Goal: Find contact information: Find contact information

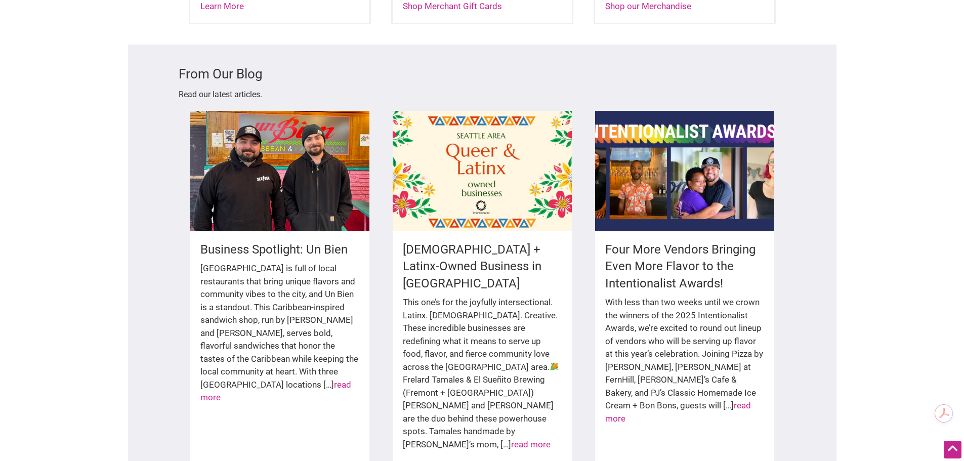
scroll to position [1687, 0]
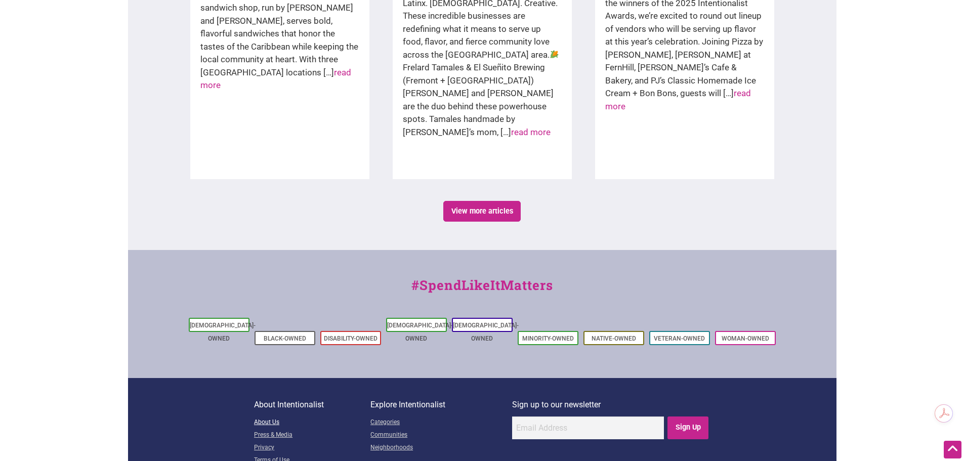
click at [268, 416] on link "About Us" at bounding box center [312, 422] width 116 height 13
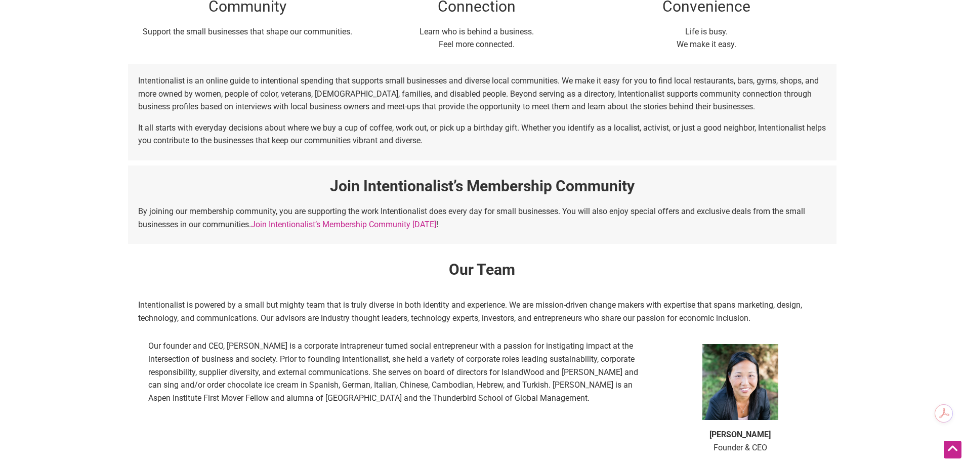
scroll to position [657, 0]
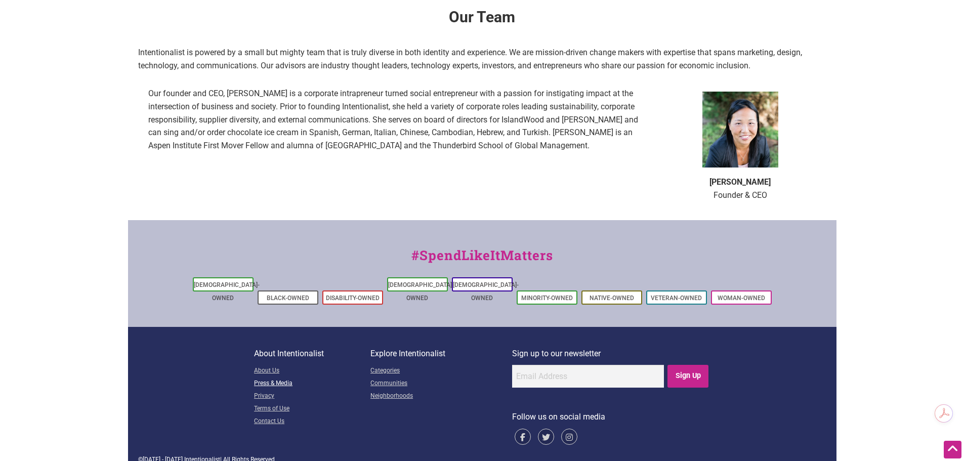
click at [278, 377] on link "Press & Media" at bounding box center [312, 383] width 116 height 13
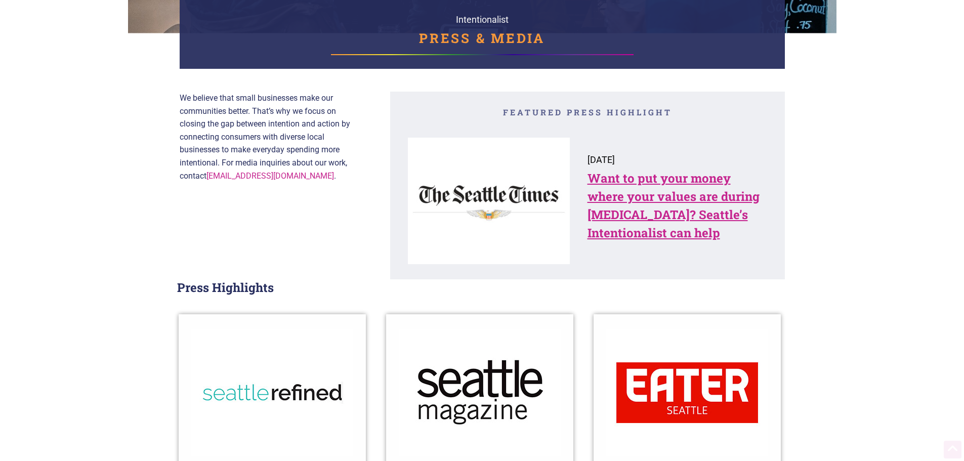
scroll to position [152, 0]
drag, startPoint x: 304, startPoint y: 181, endPoint x: 208, endPoint y: 174, distance: 95.9
click at [208, 174] on p "We believe that small businesses make our communities better. That’s why we foc…" at bounding box center [270, 136] width 180 height 91
copy p "Hello@intentionalist.com ."
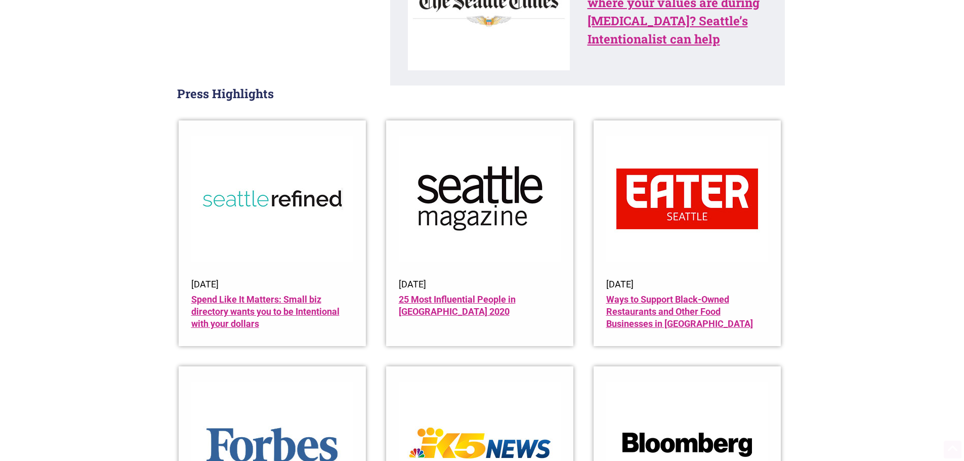
scroll to position [354, 0]
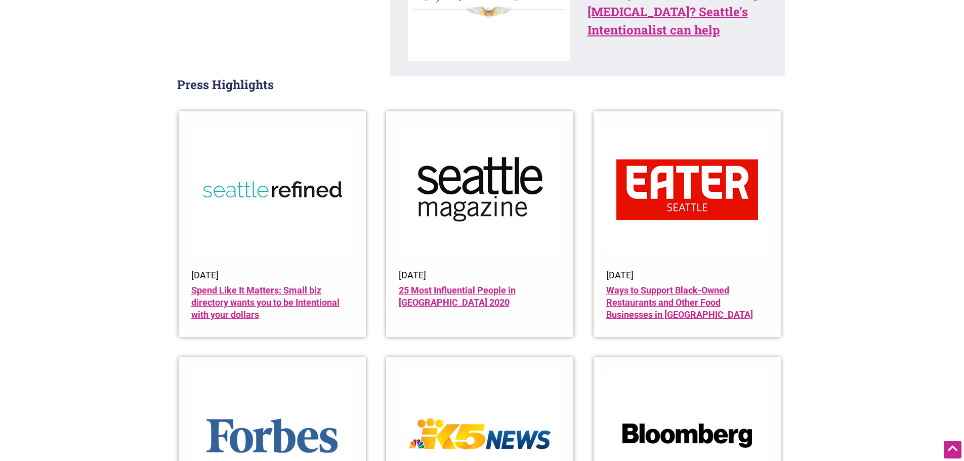
click at [285, 190] on img at bounding box center [272, 189] width 162 height 126
click at [285, 230] on img at bounding box center [272, 189] width 162 height 126
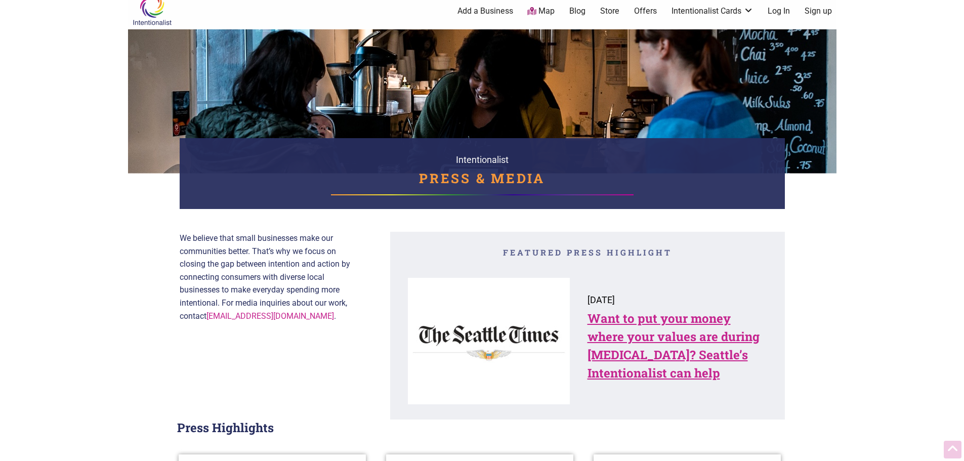
scroll to position [0, 0]
